Goal: Information Seeking & Learning: Find specific fact

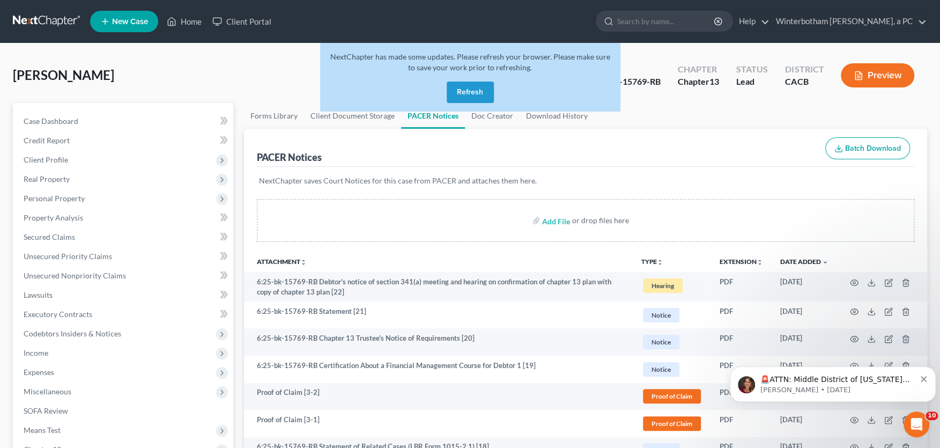
click at [469, 91] on button "Refresh" at bounding box center [470, 92] width 47 height 21
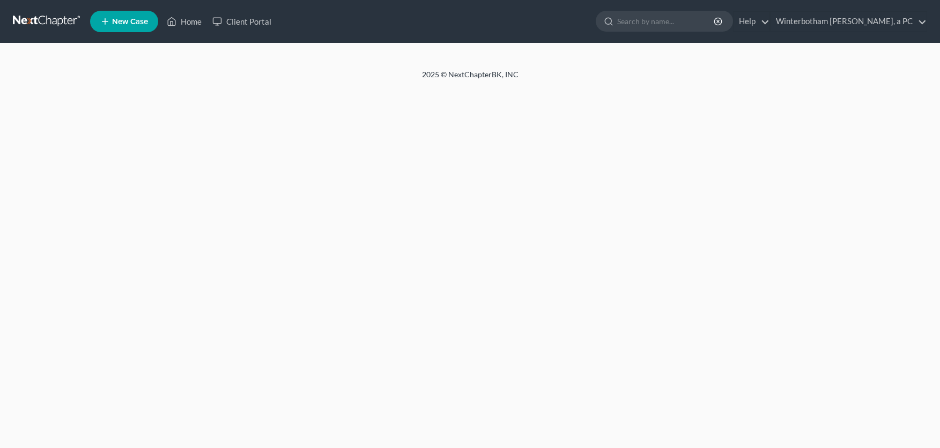
click at [648, 24] on input "search" at bounding box center [667, 21] width 98 height 20
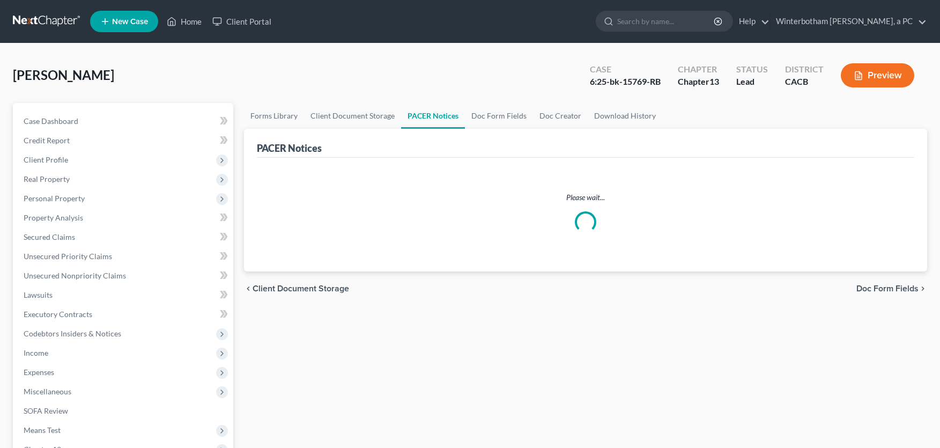
click at [651, 20] on input "search" at bounding box center [667, 21] width 98 height 20
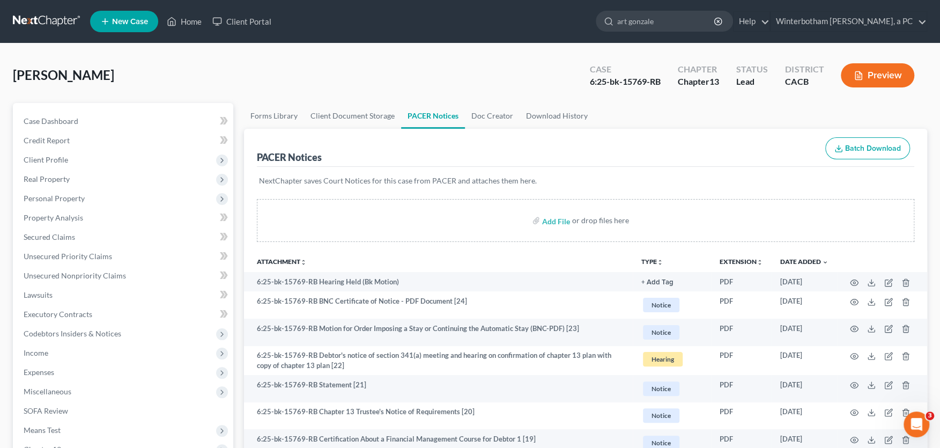
type input "art gonzalez"
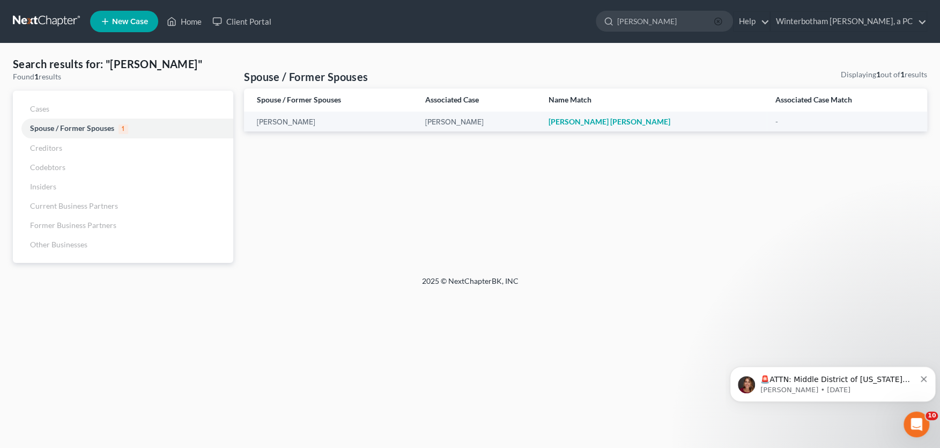
click at [719, 21] on line "button" at bounding box center [718, 21] width 2 height 2
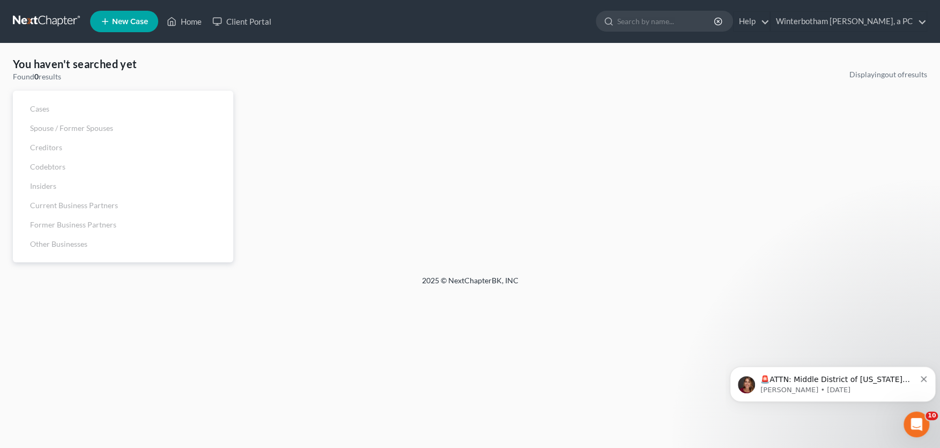
click at [668, 21] on input "search" at bounding box center [667, 21] width 98 height 20
type input "erma"
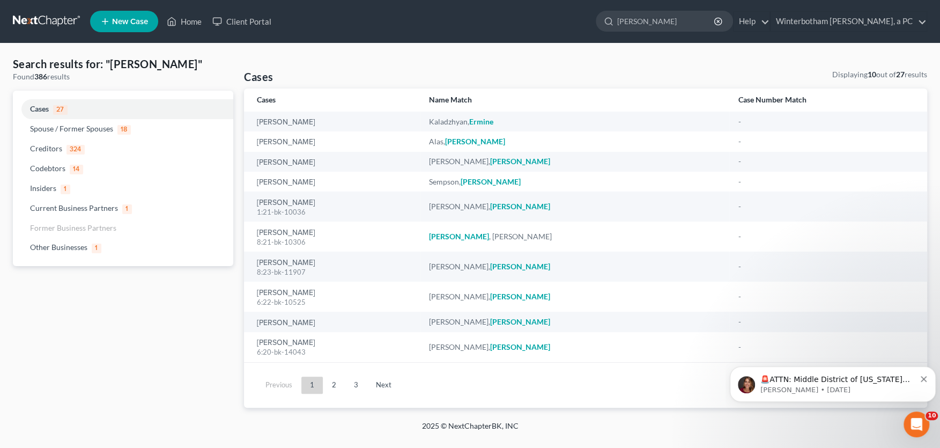
click at [716, 21] on input "erma" at bounding box center [667, 21] width 98 height 20
click at [723, 19] on icon "button" at bounding box center [718, 21] width 9 height 9
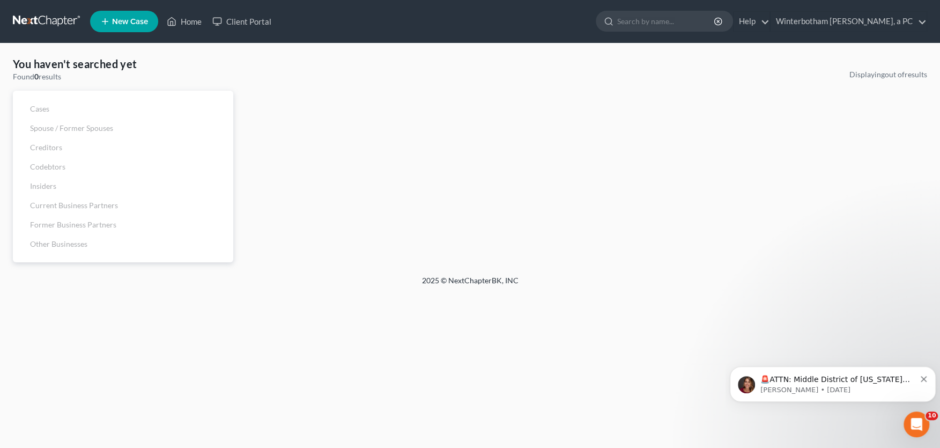
paste input "Arthur Gonzales"
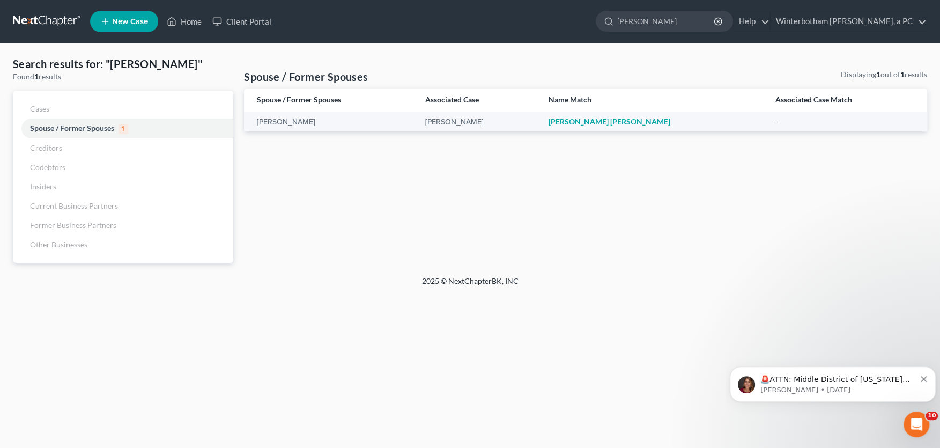
type input "Arthur Gonzales"
click at [185, 18] on link "Home" at bounding box center [184, 21] width 46 height 19
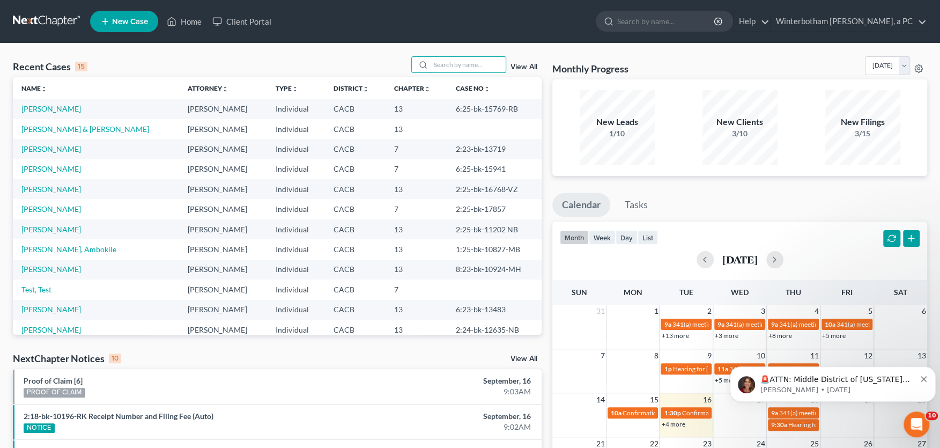
paste input "Arthur Gonzales"
type input "Arthur Gonzales"
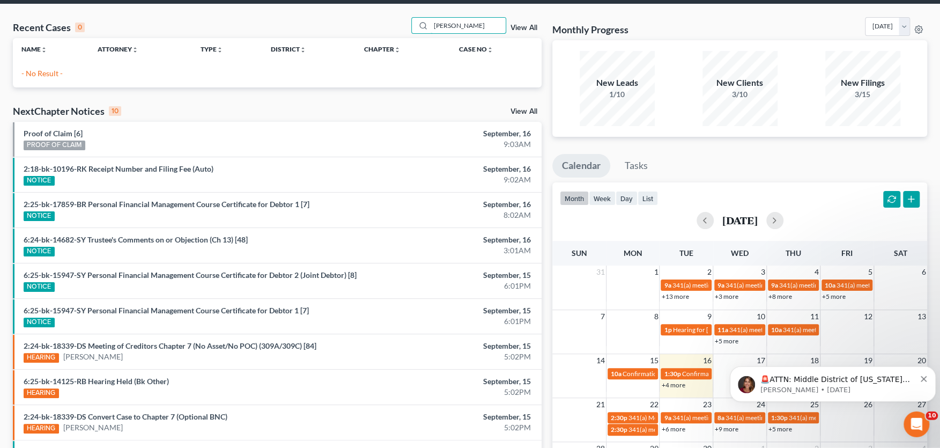
scroll to position [59, 0]
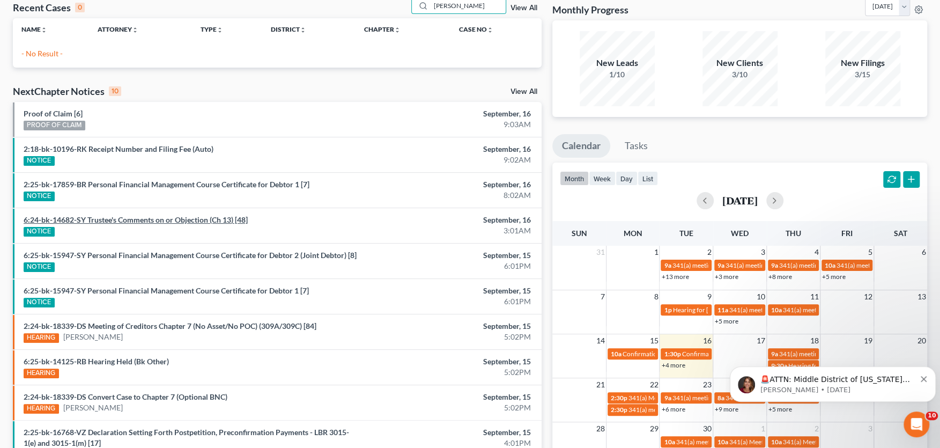
click at [135, 217] on link "6:24-bk-14682-SY Trustee's Comments on or Objection (Ch 13) [48]" at bounding box center [136, 219] width 224 height 9
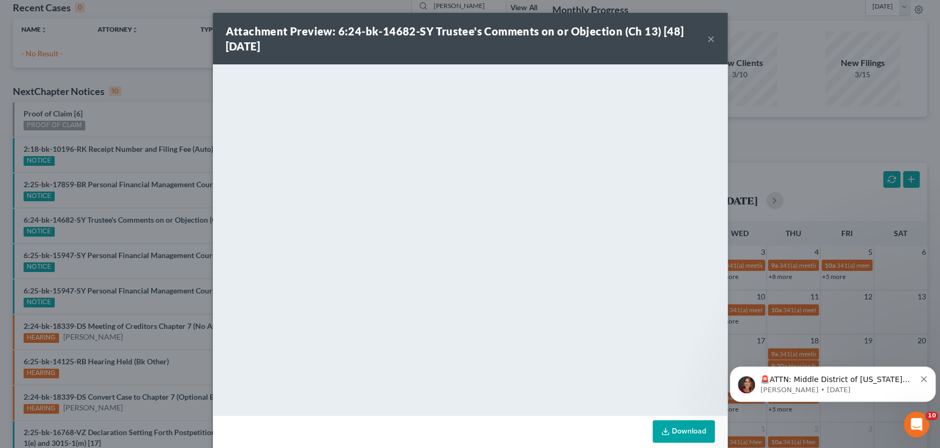
click at [707, 36] on div "Attachment Preview: 6:24-bk-14682-SY Trustee's Comments on or Objection (Ch 13)…" at bounding box center [467, 39] width 482 height 30
click at [711, 39] on button "×" at bounding box center [712, 38] width 8 height 13
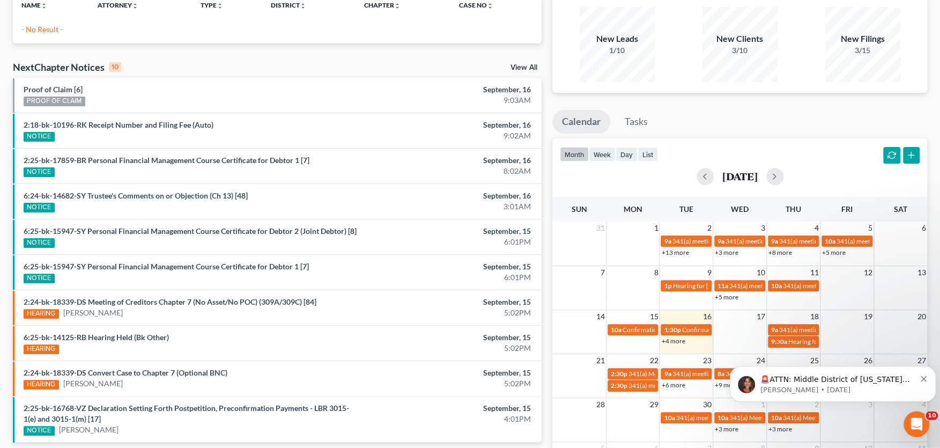
scroll to position [0, 0]
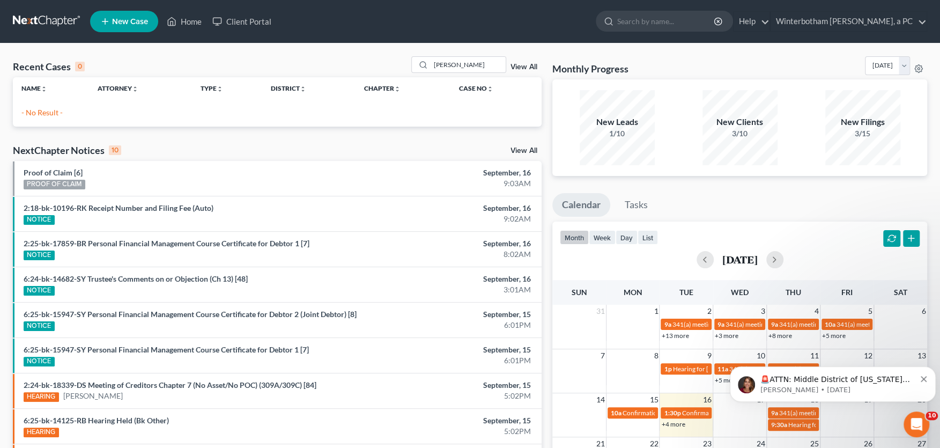
click at [529, 153] on link "View All" at bounding box center [524, 151] width 27 height 8
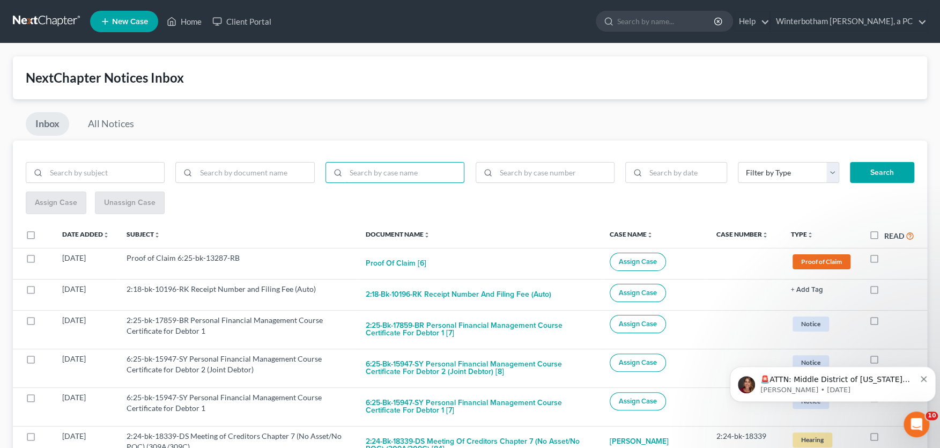
paste input "Arthur Gonzales"
type input "Arthur Gonzales"
click at [886, 174] on button "Search" at bounding box center [882, 172] width 64 height 21
